Goal: Transaction & Acquisition: Download file/media

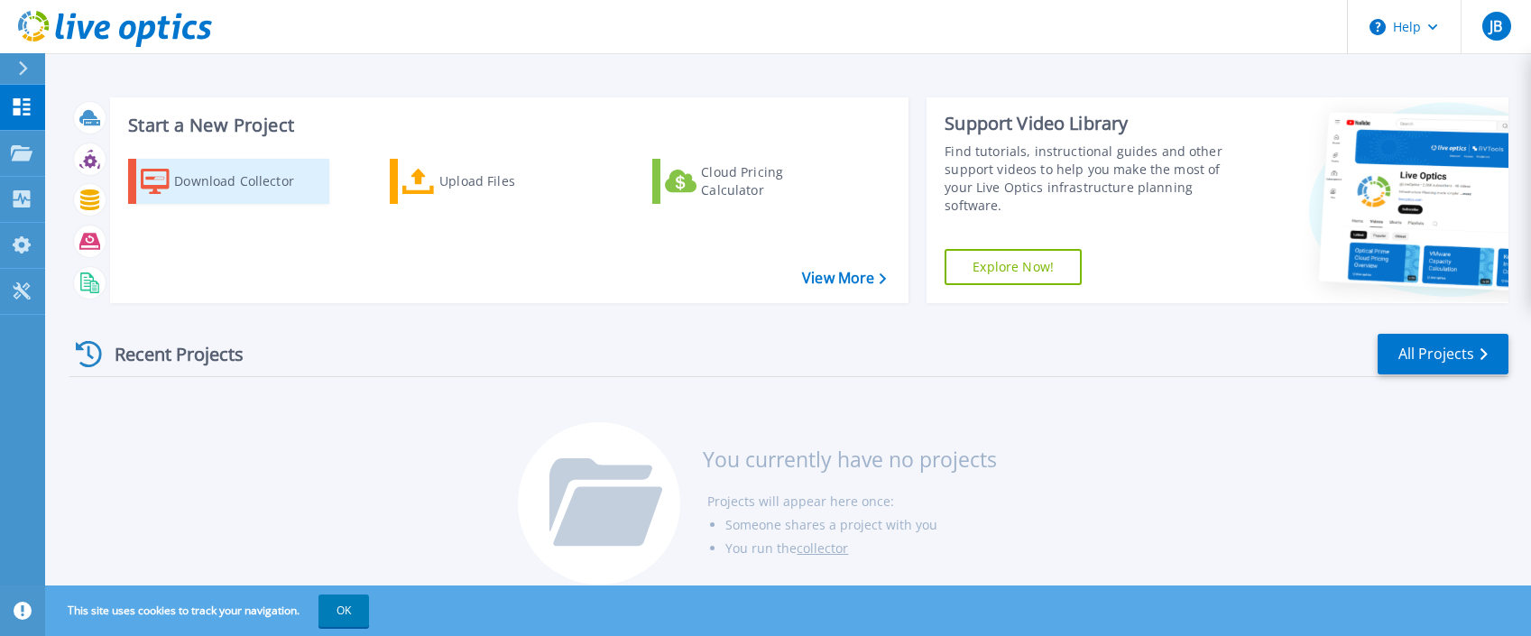
click at [243, 184] on div "Download Collector" at bounding box center [246, 181] width 144 height 36
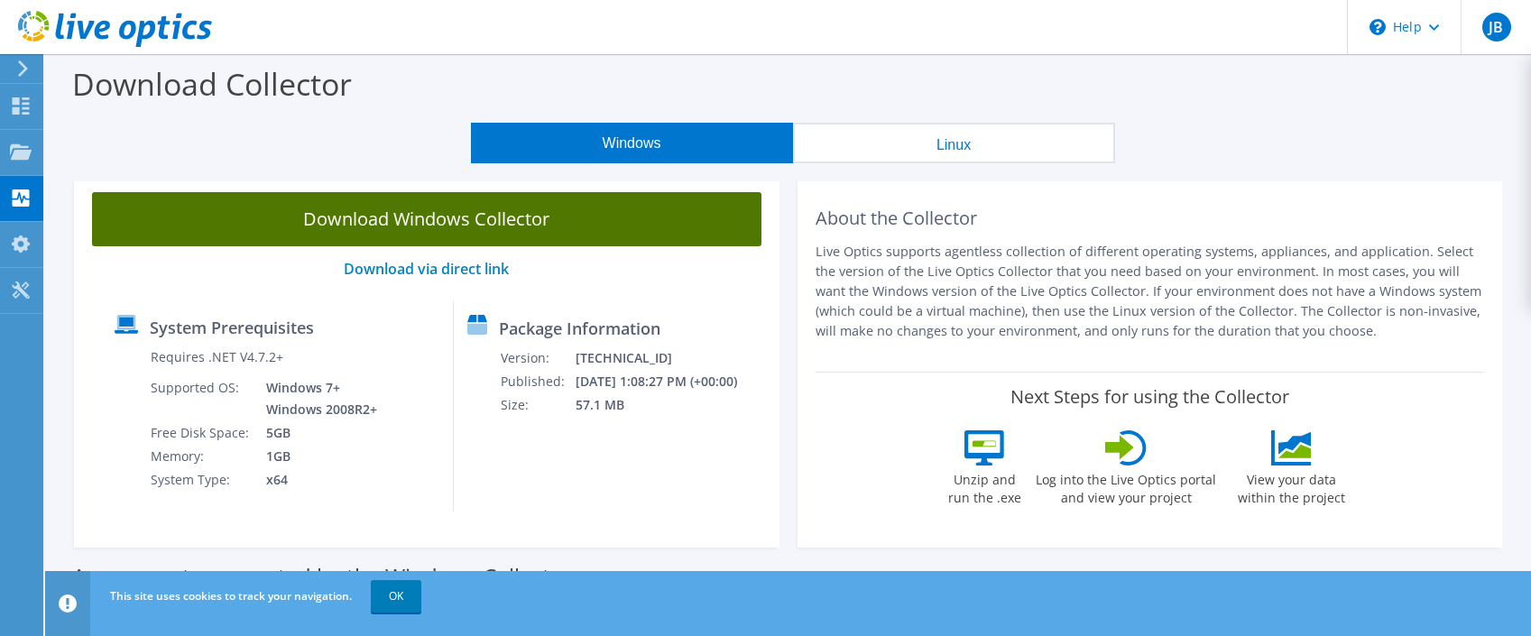
click at [531, 227] on link "Download Windows Collector" at bounding box center [427, 219] width 670 height 54
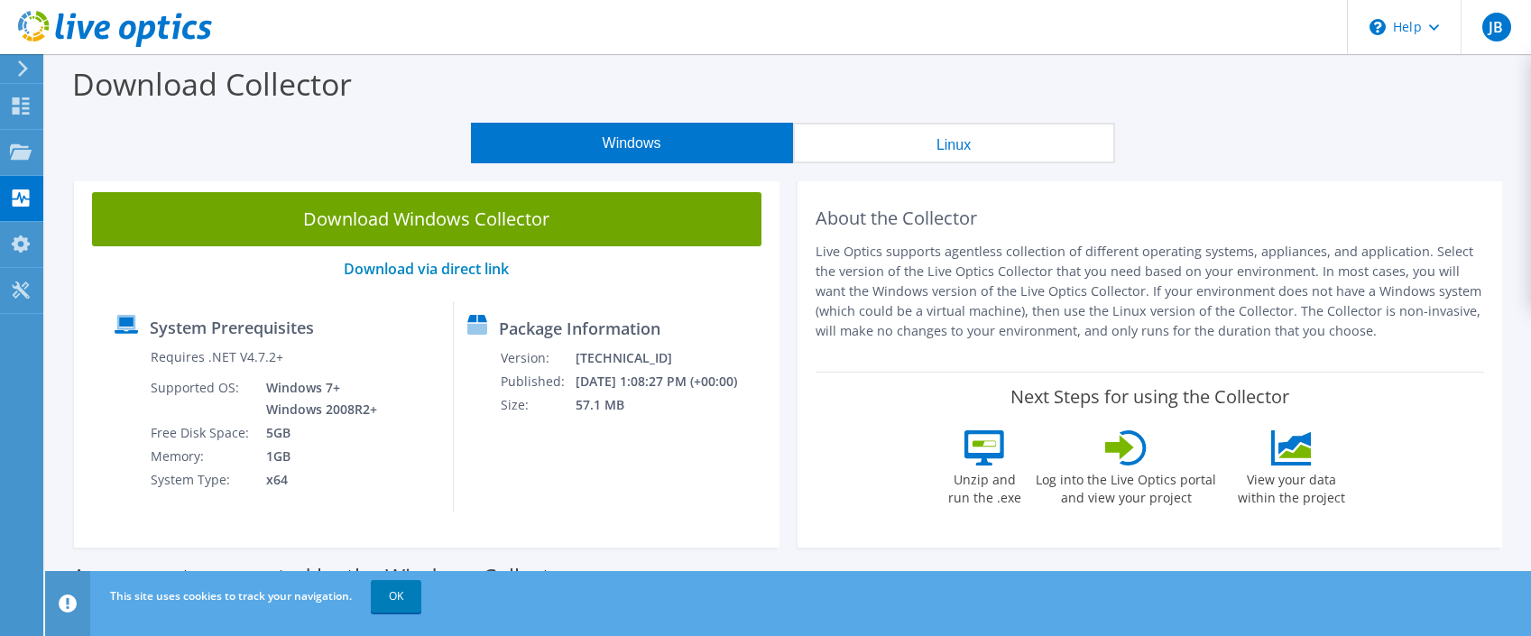
click at [152, 135] on div "Windows Linux" at bounding box center [792, 143] width 1459 height 41
